Goal: Navigation & Orientation: Understand site structure

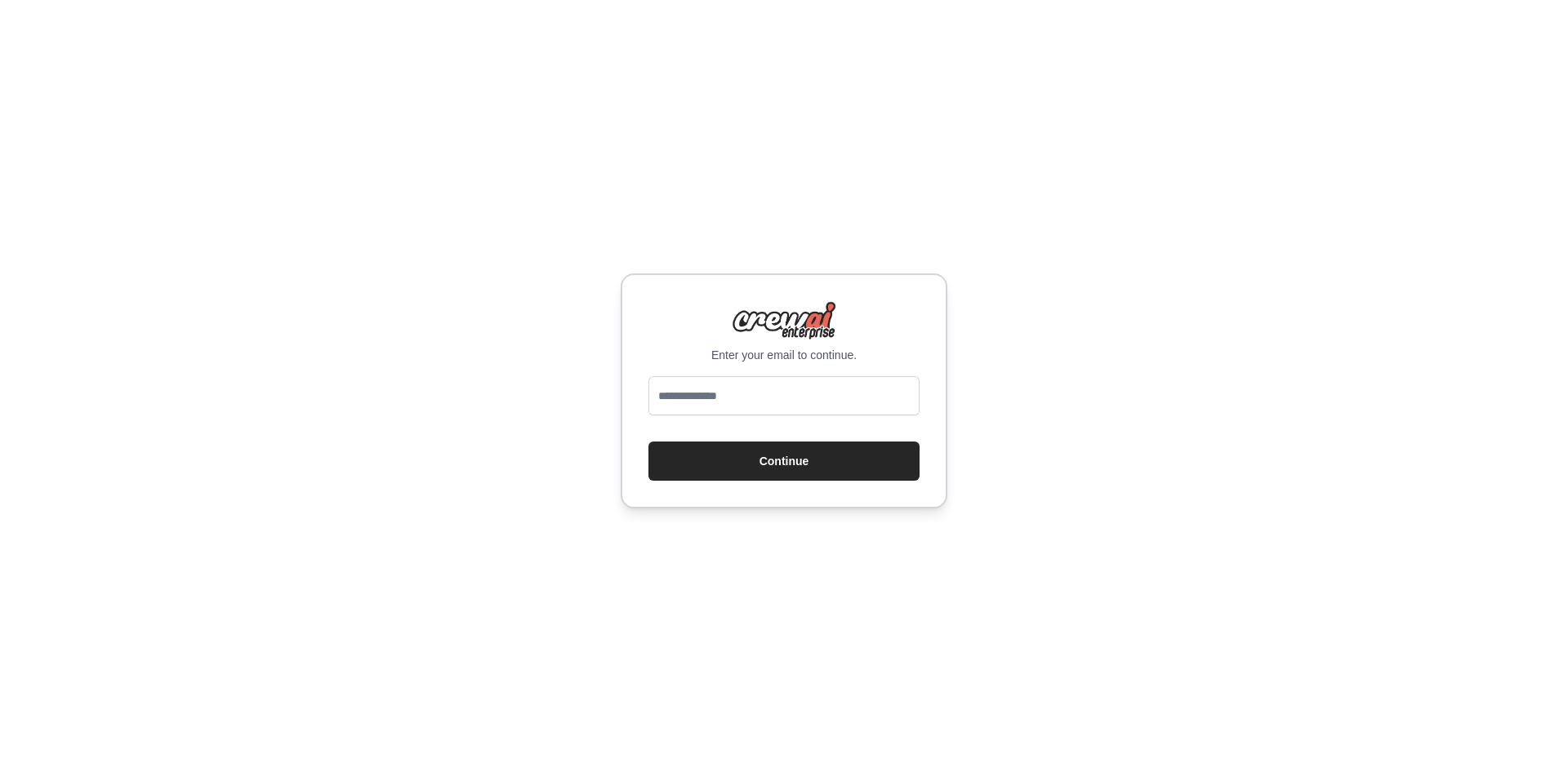
click at [754, 403] on input "email" at bounding box center [783, 396] width 271 height 40
type input "**********"
click at [648, 441] on button "Continue" at bounding box center [783, 460] width 271 height 40
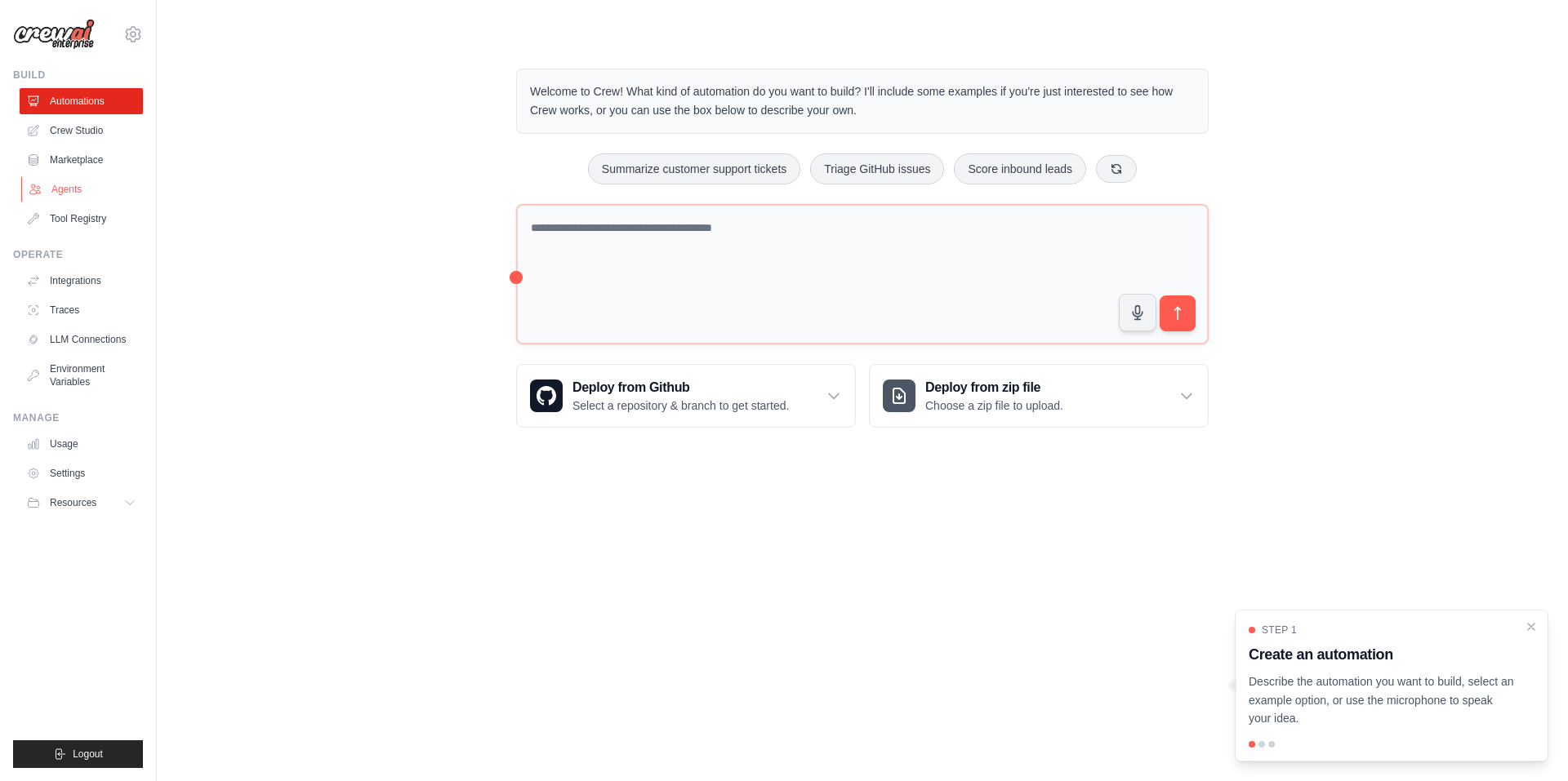
click at [63, 187] on link "Agents" at bounding box center [83, 189] width 124 height 26
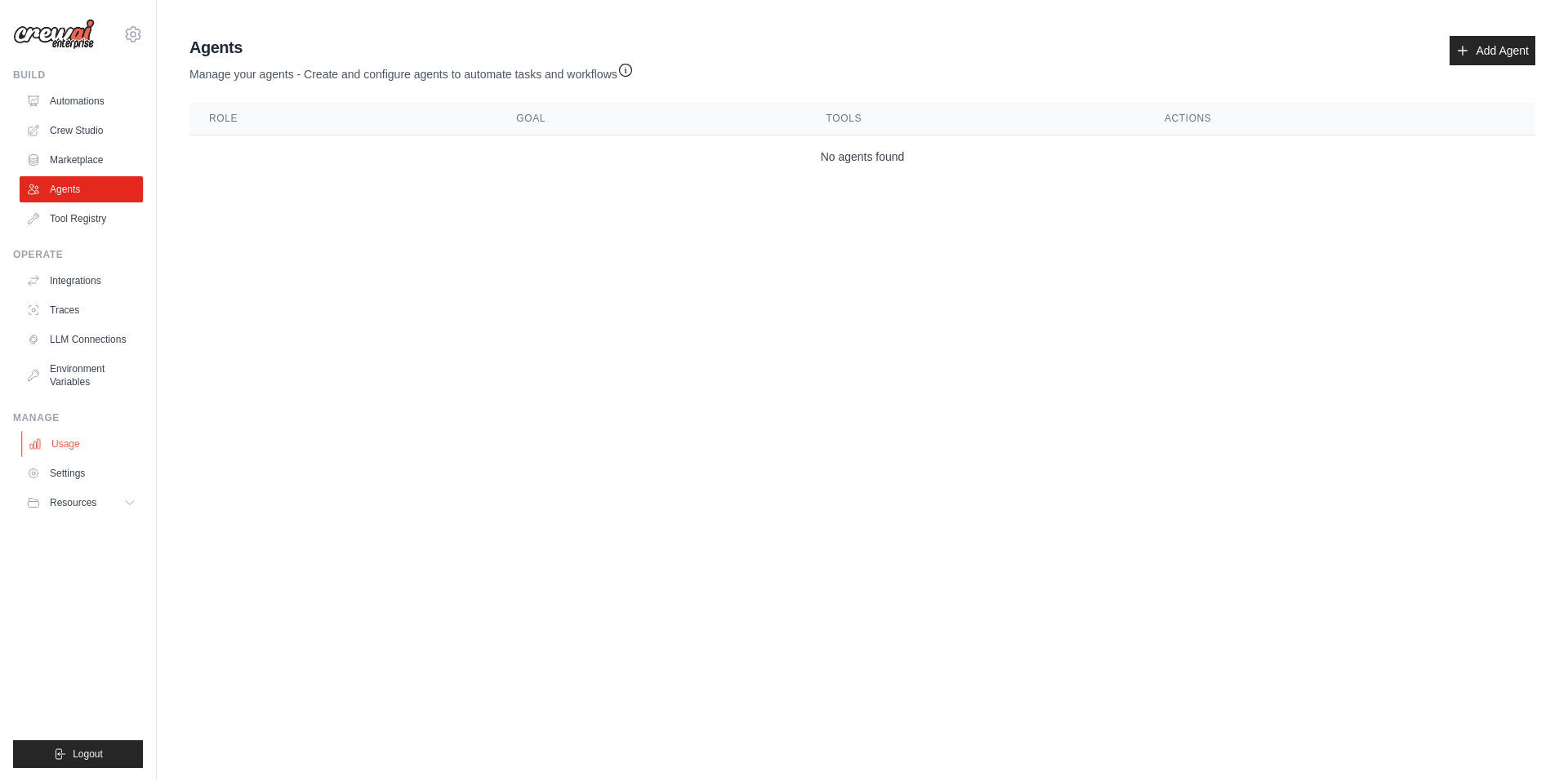
click at [98, 445] on link "Usage" at bounding box center [83, 443] width 124 height 26
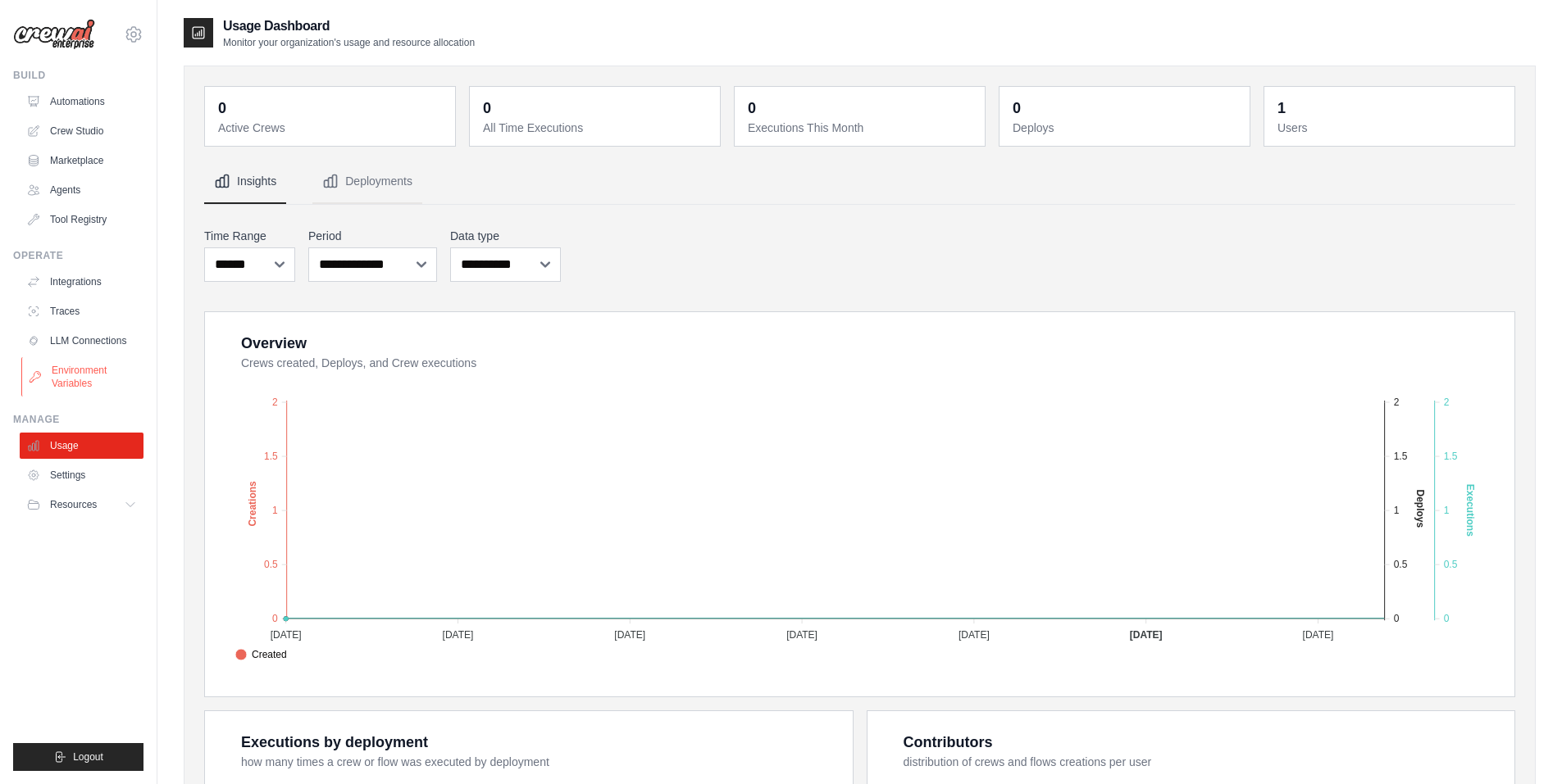
click at [72, 367] on link "Environment Variables" at bounding box center [83, 377] width 124 height 40
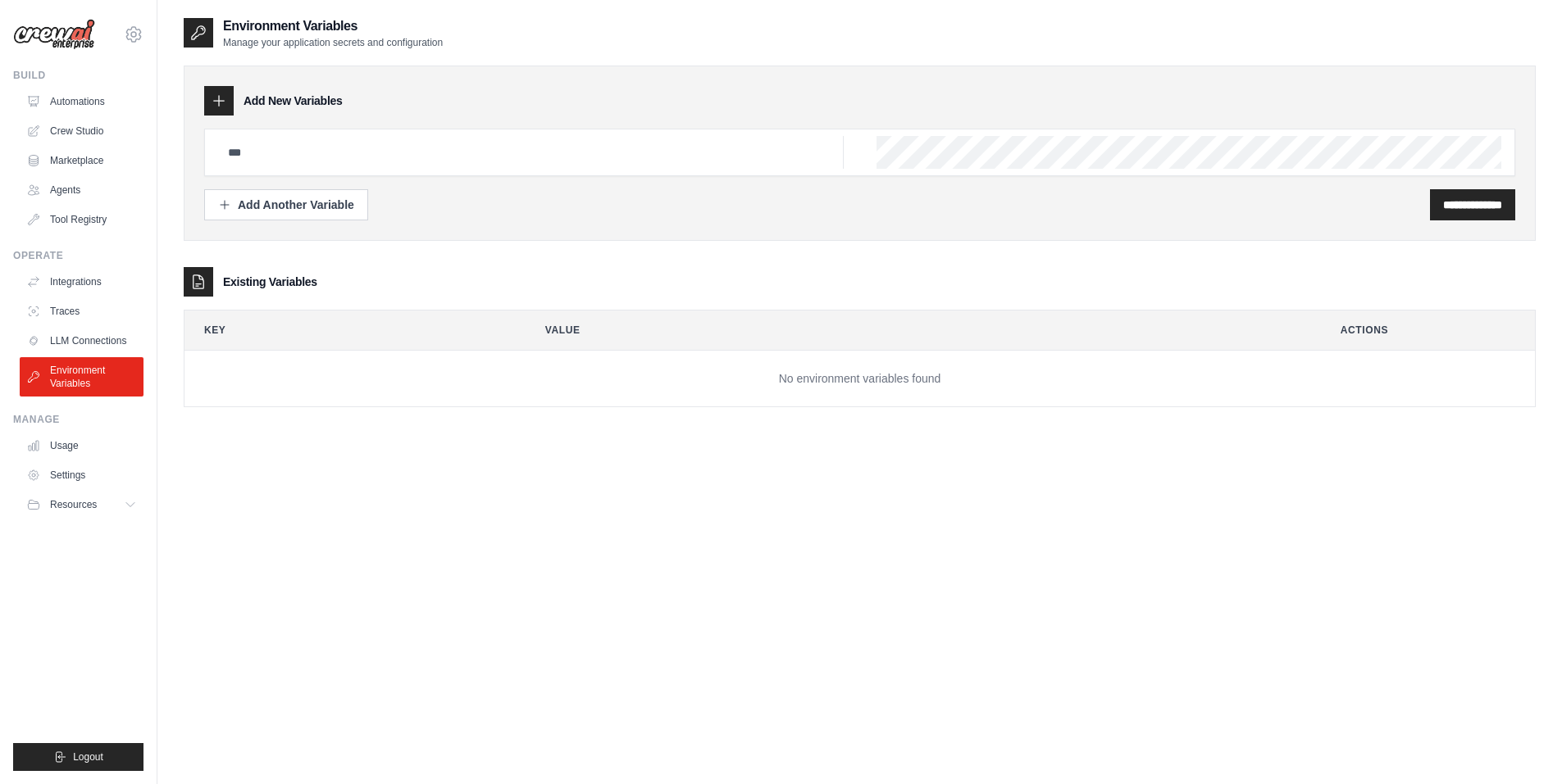
click at [60, 39] on img at bounding box center [54, 34] width 82 height 31
click at [83, 16] on div "[EMAIL_ADDRESS][DOMAIN_NAME] Settings" at bounding box center [79, 26] width 130 height 52
click at [136, 33] on icon at bounding box center [133, 34] width 5 height 5
click at [81, 503] on span "Resources" at bounding box center [75, 505] width 47 height 14
click at [92, 533] on span "Documentation" at bounding box center [91, 533] width 66 height 14
